Goal: Information Seeking & Learning: Learn about a topic

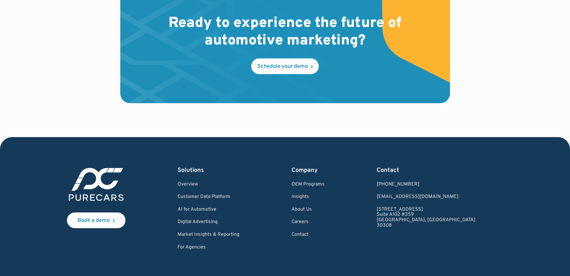
scroll to position [1831, 0]
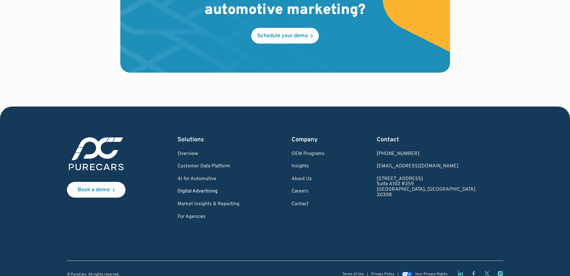
click at [223, 189] on link "Digital Advertising" at bounding box center [209, 191] width 62 height 5
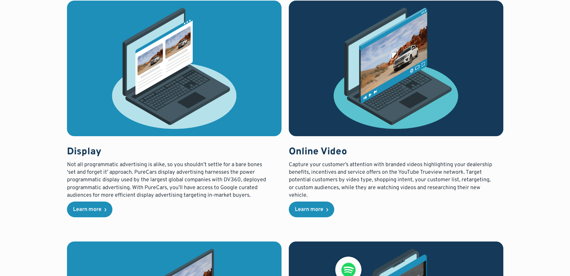
scroll to position [746, 0]
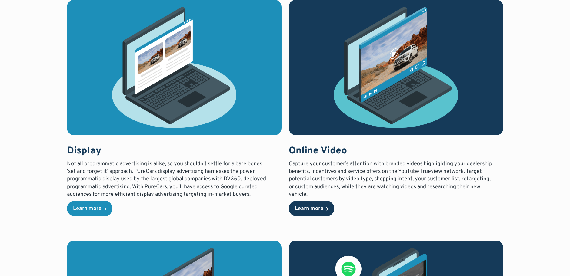
click at [318, 207] on div "Learn more" at bounding box center [309, 208] width 28 height 5
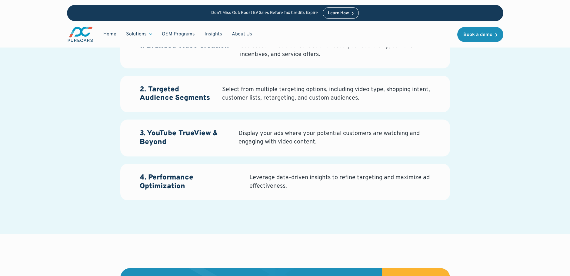
scroll to position [790, 0]
